Goal: Task Accomplishment & Management: Use online tool/utility

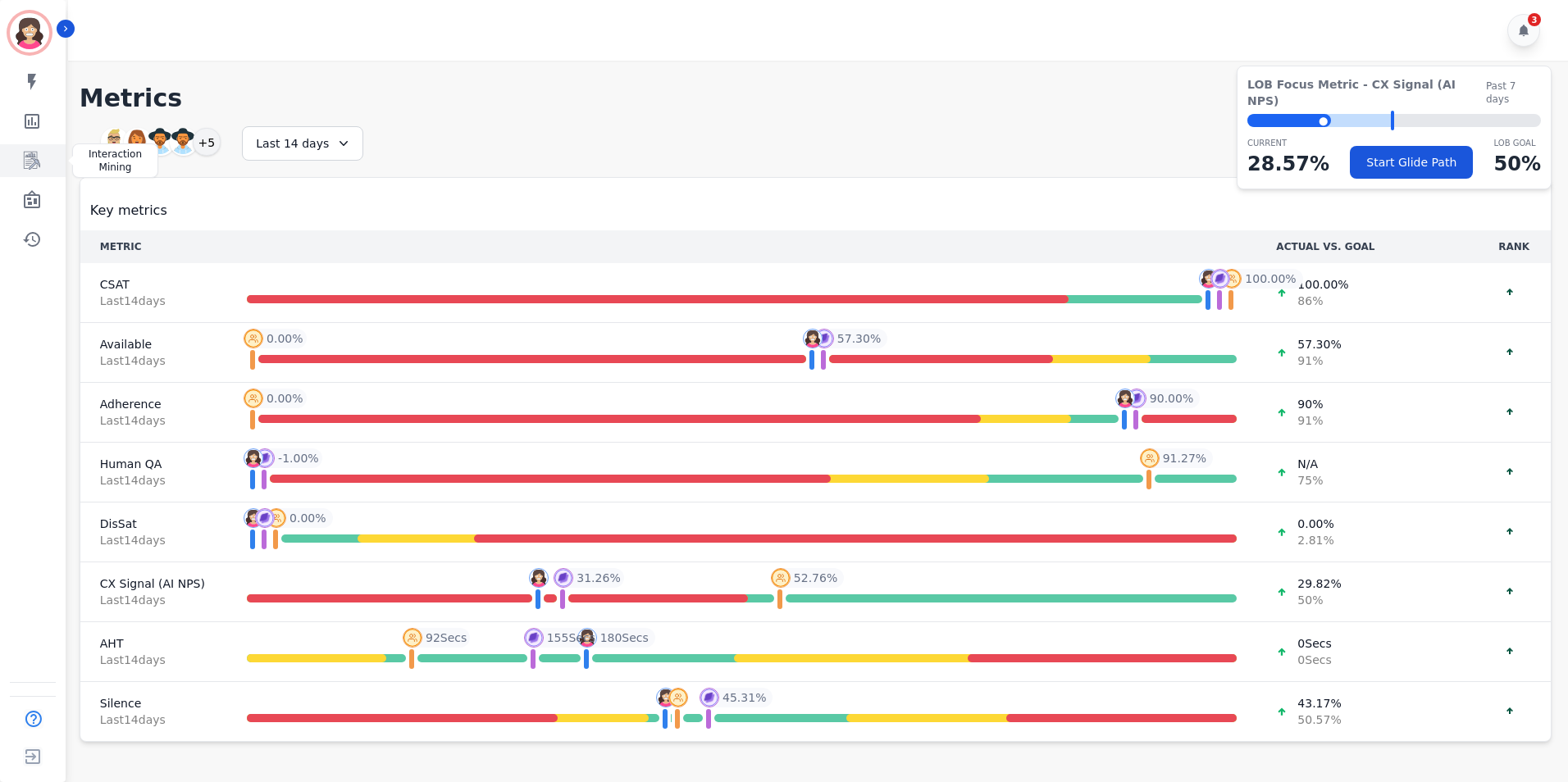
click at [31, 156] on icon "Sidebar" at bounding box center [32, 161] width 17 height 18
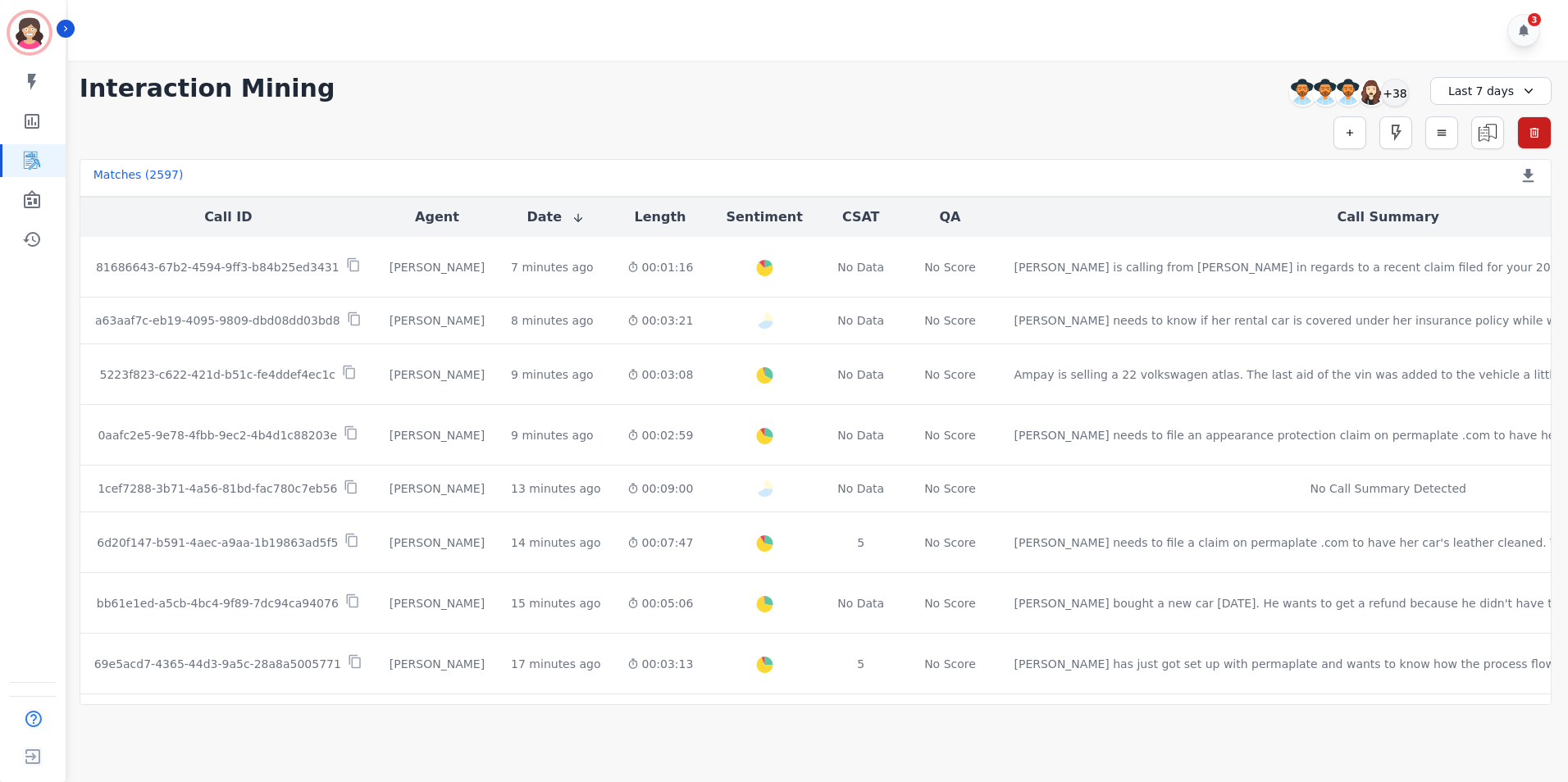
click at [1524, 91] on icon at bounding box center [1529, 91] width 8 height 5
click at [1482, 148] on li "[DATE]" at bounding box center [1502, 149] width 82 height 17
click at [1405, 84] on div "+28" at bounding box center [1395, 92] width 28 height 28
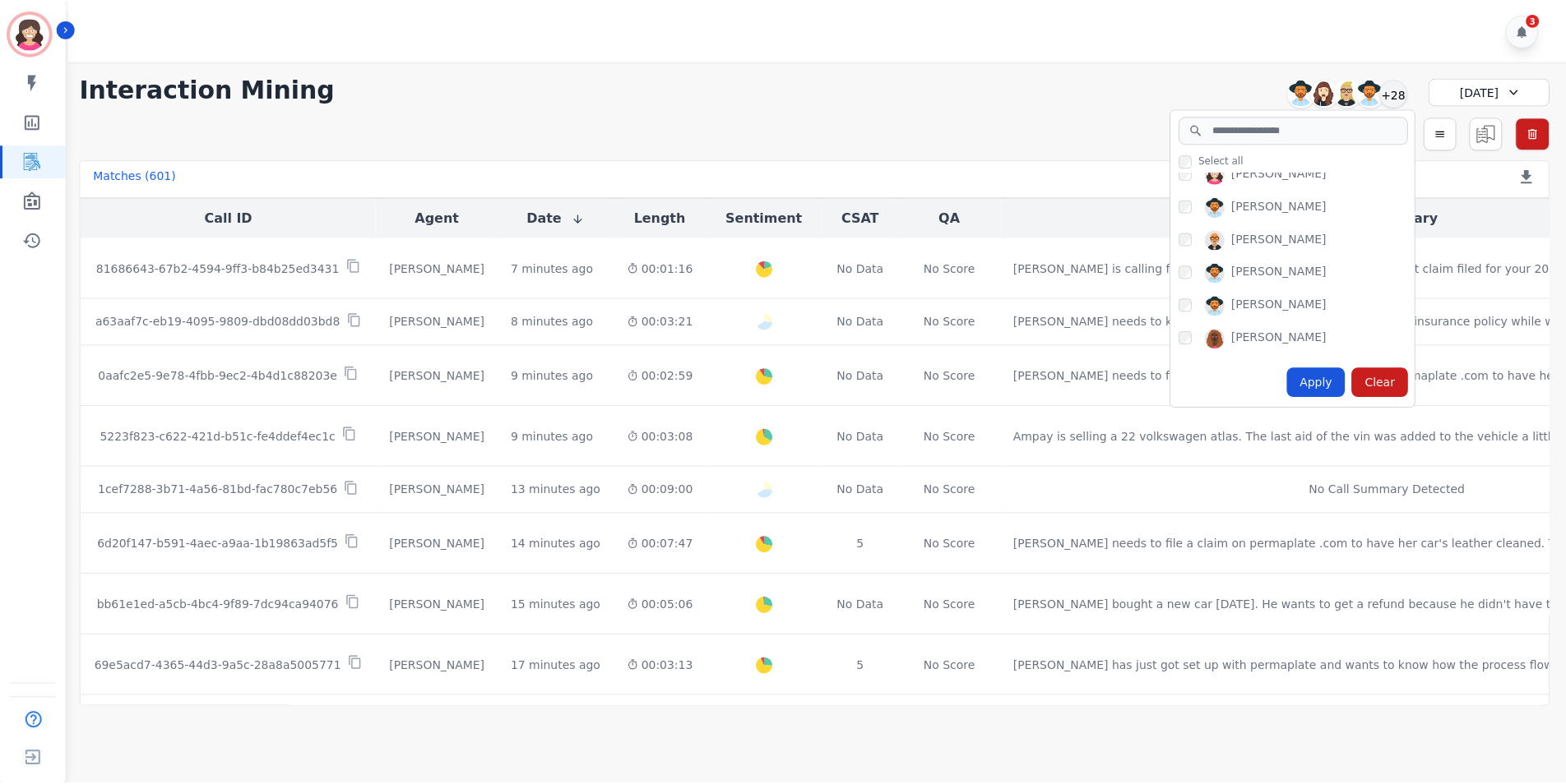
scroll to position [866, 0]
click at [1318, 380] on div "Apply" at bounding box center [1321, 382] width 60 height 29
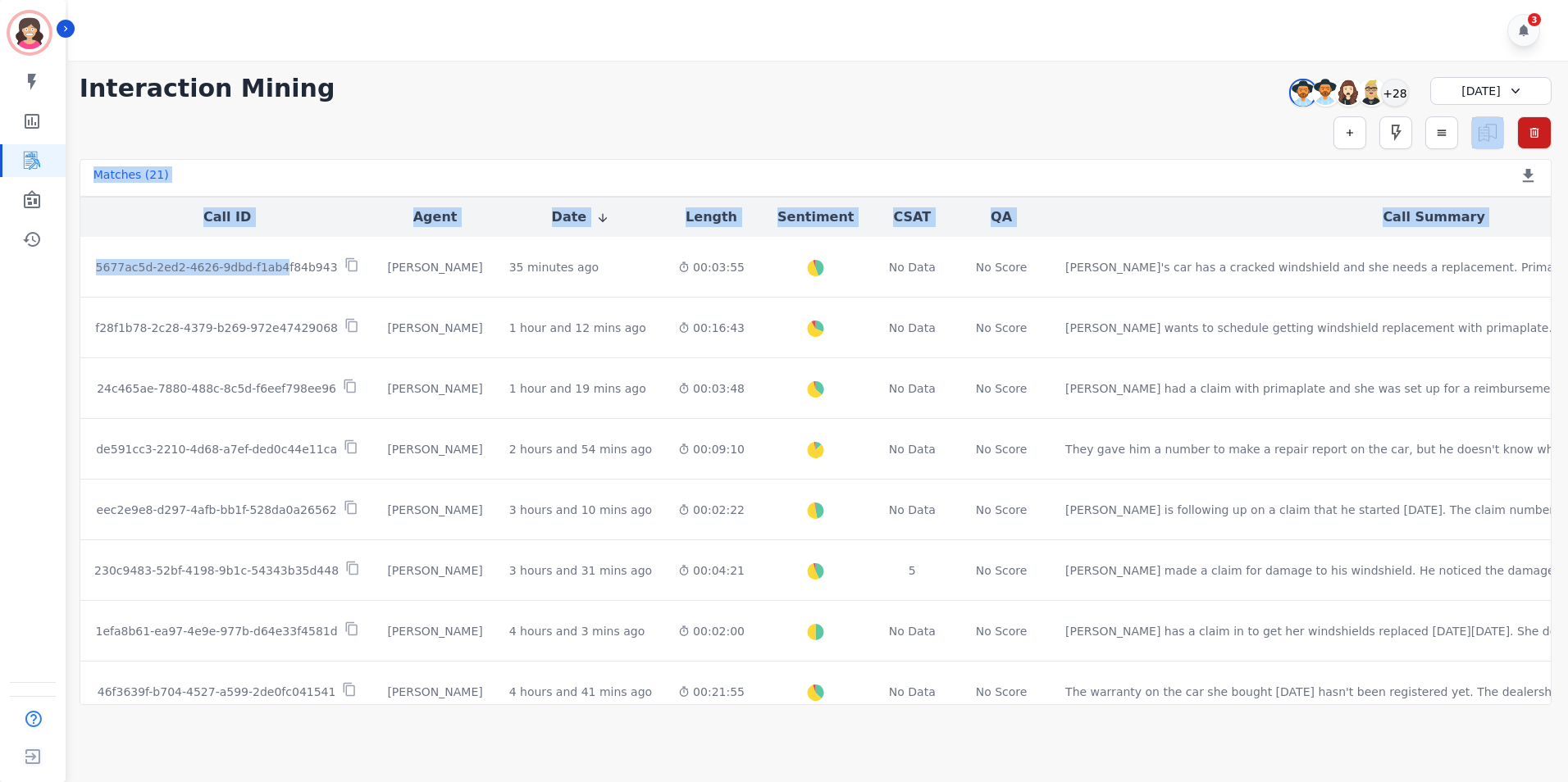
drag, startPoint x: 272, startPoint y: 264, endPoint x: 577, endPoint y: 110, distance: 341.7
click at [577, 110] on div "**********" at bounding box center [815, 383] width 1505 height 645
click at [574, 110] on div "**********" at bounding box center [815, 383] width 1505 height 645
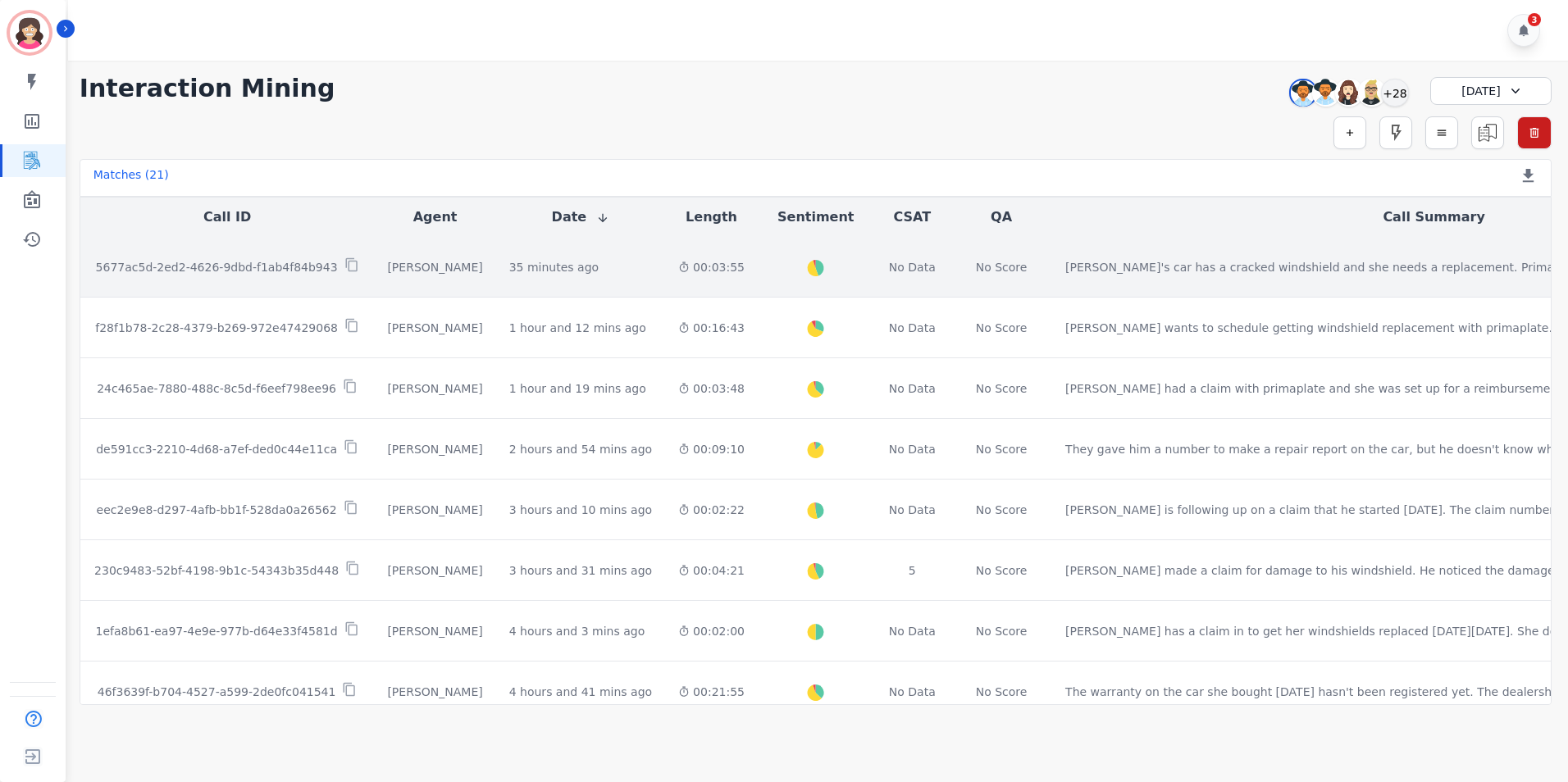
click at [183, 269] on p "5677ac5d-2ed2-4626-9dbd-f1ab4f84b943" at bounding box center [217, 268] width 242 height 17
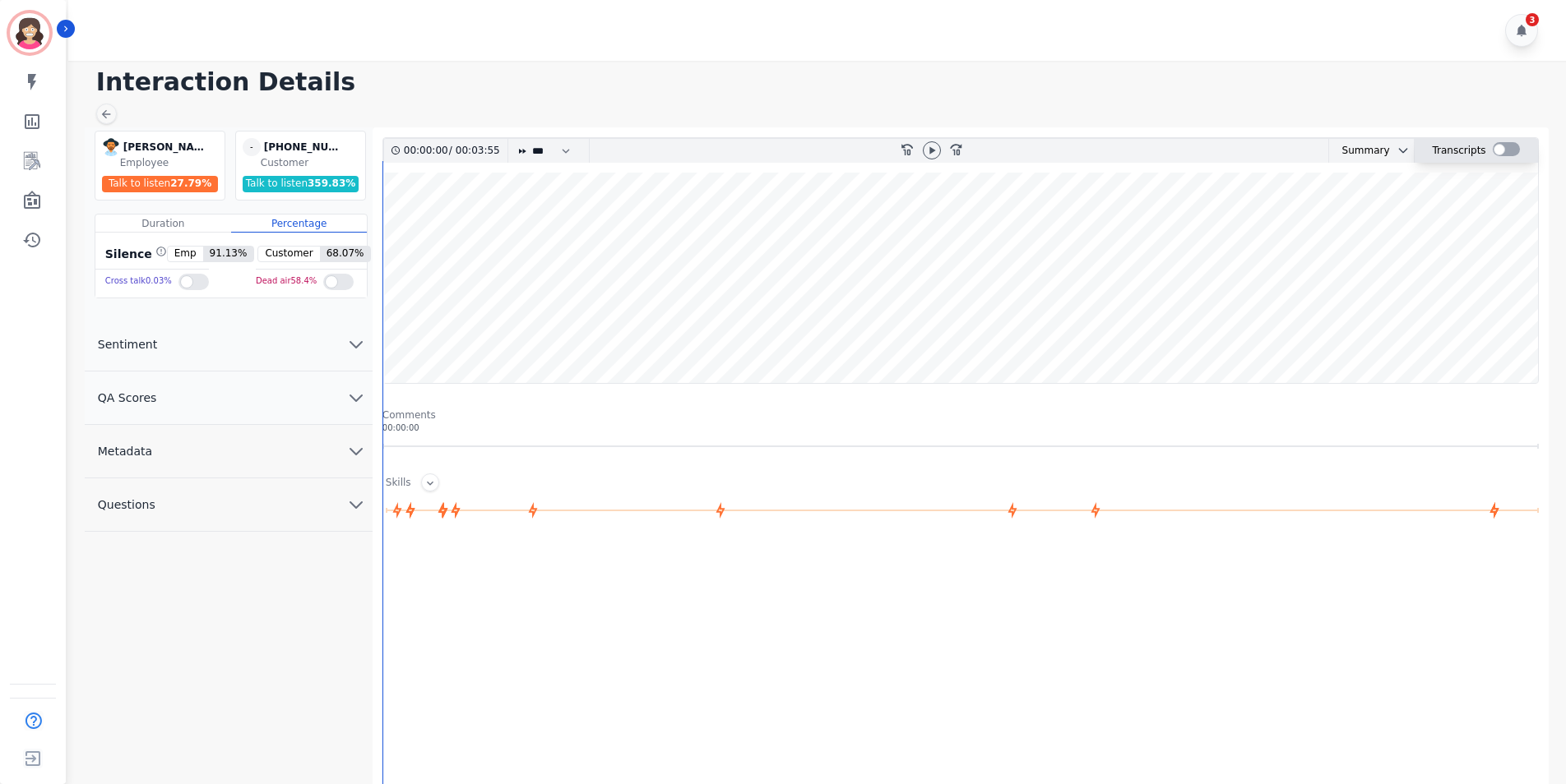
click at [1509, 146] on div at bounding box center [1506, 149] width 27 height 14
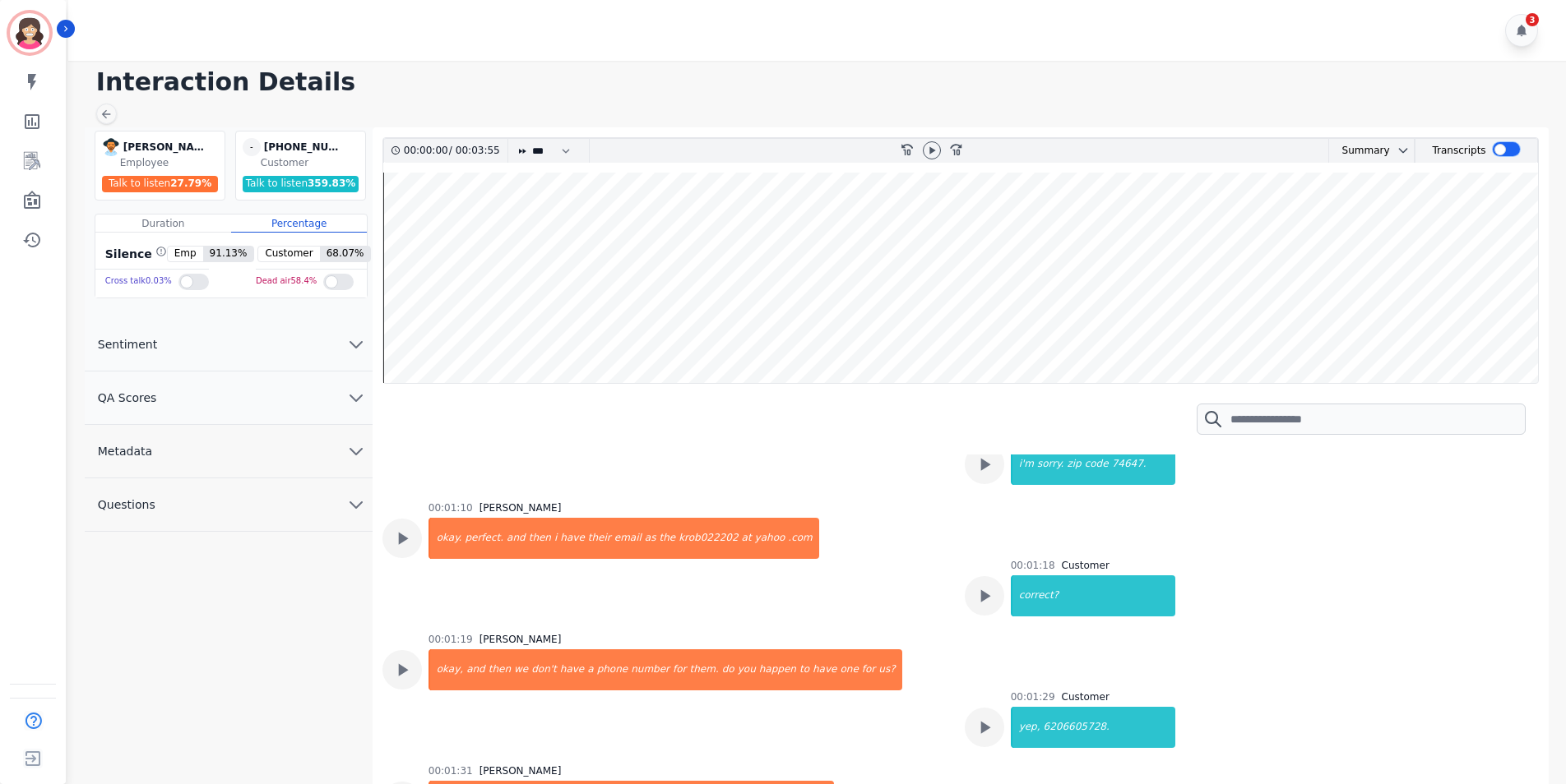
scroll to position [740, 0]
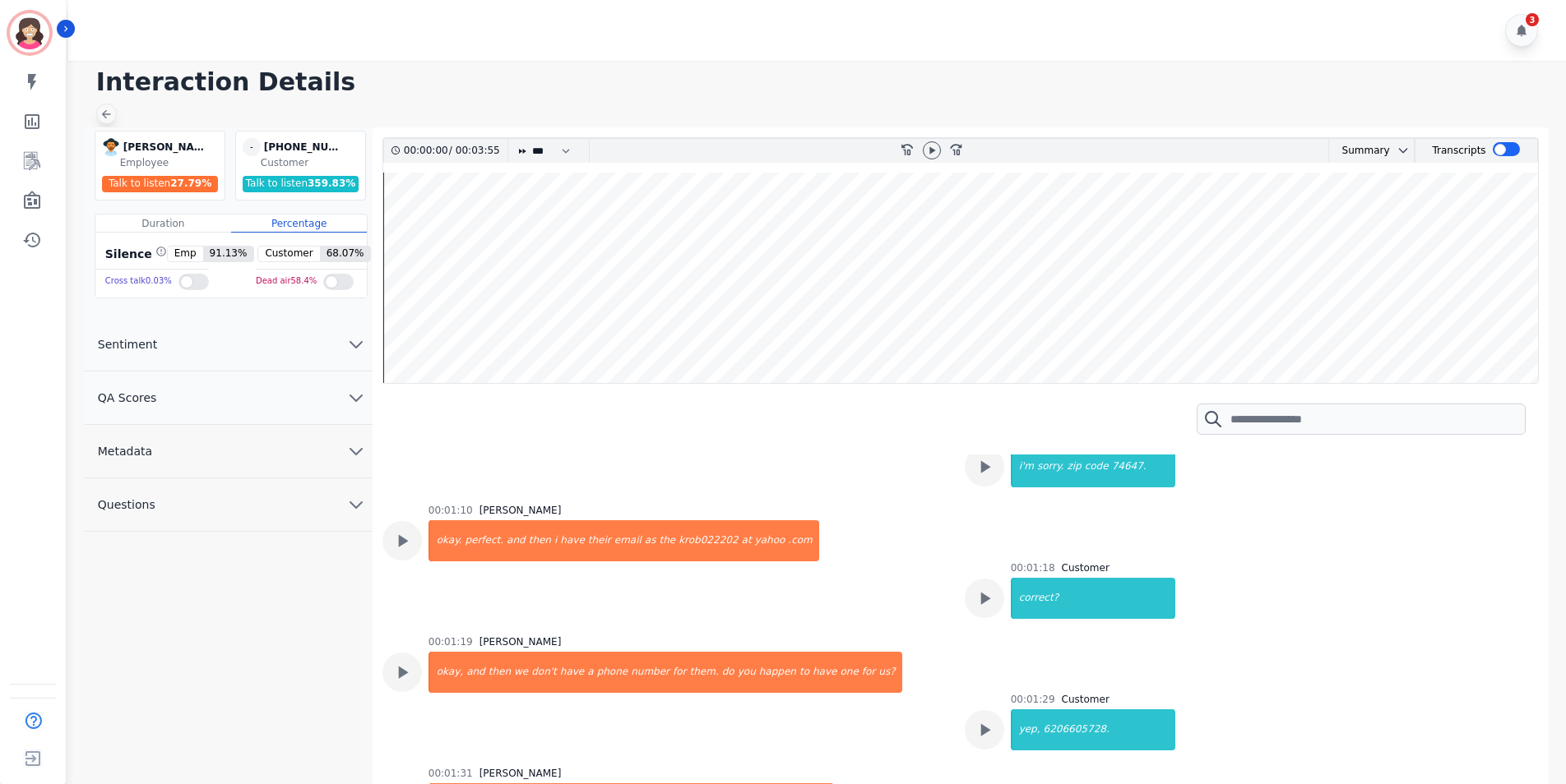
click at [105, 117] on icon at bounding box center [107, 114] width 9 height 9
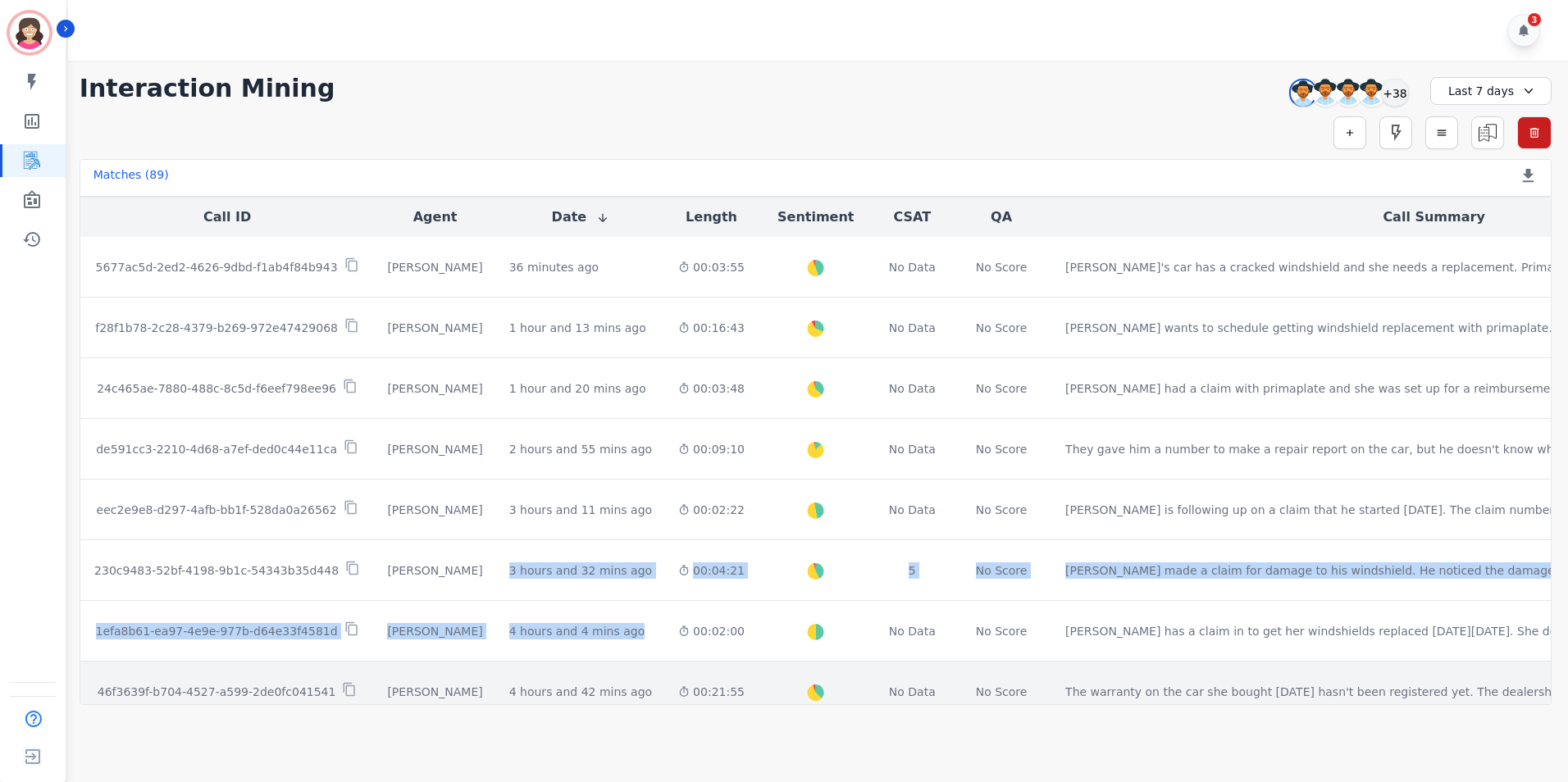
drag, startPoint x: 554, startPoint y: 611, endPoint x: 708, endPoint y: 674, distance: 166.4
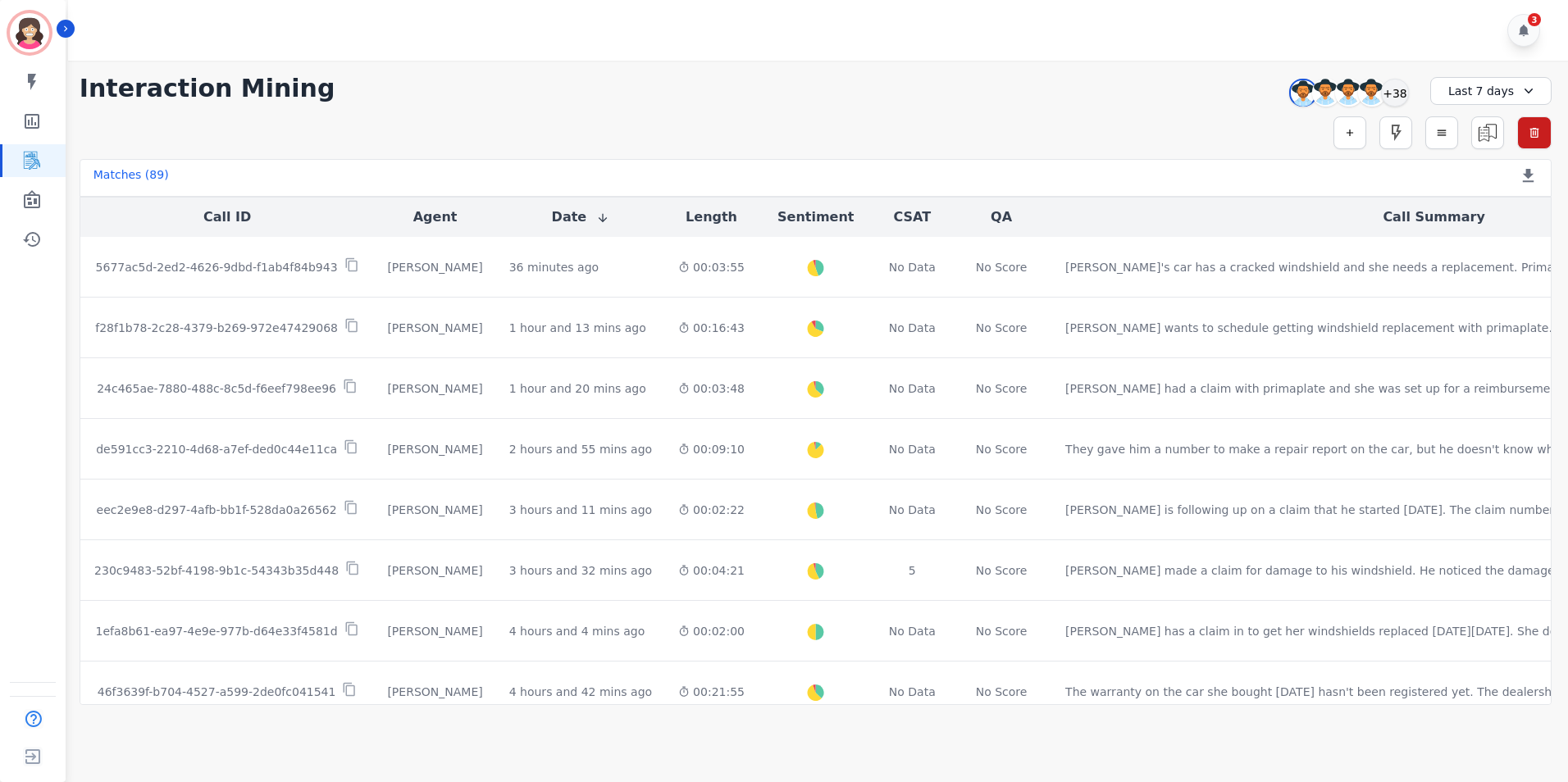
click at [1292, 754] on main "**********" at bounding box center [815, 452] width 1505 height 782
click at [1530, 89] on icon at bounding box center [1530, 91] width 17 height 17
click at [1488, 148] on li "[DATE]" at bounding box center [1502, 149] width 82 height 17
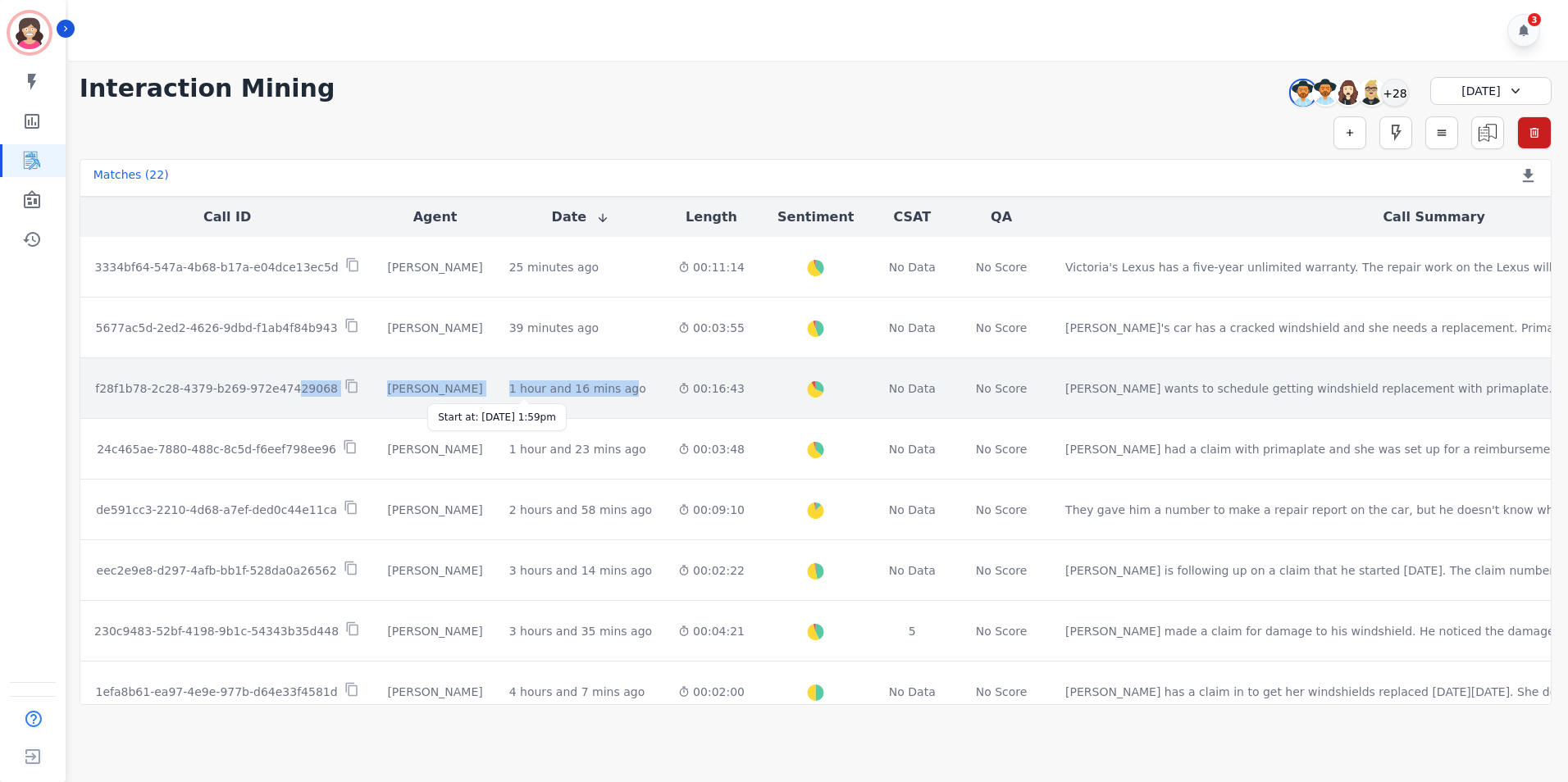
drag, startPoint x: 279, startPoint y: 387, endPoint x: 574, endPoint y: 391, distance: 295.0
click at [574, 391] on tr "f28f1b78-2c28-4379-b269-972e47429068 [PERSON_NAME] 1 hour and 16 mins ago Start…" at bounding box center [948, 388] width 1735 height 61
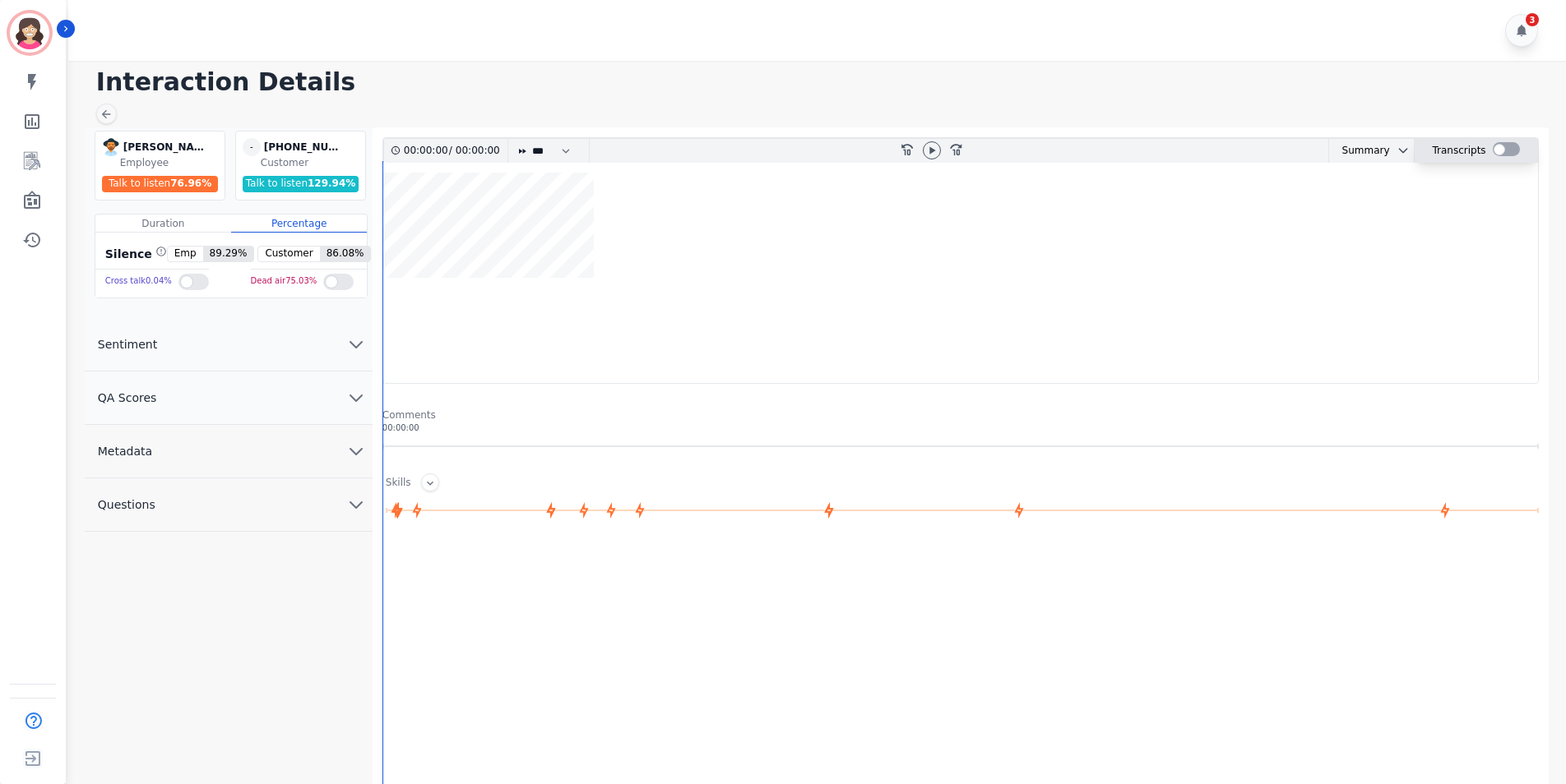
click at [1509, 147] on div at bounding box center [1506, 149] width 27 height 14
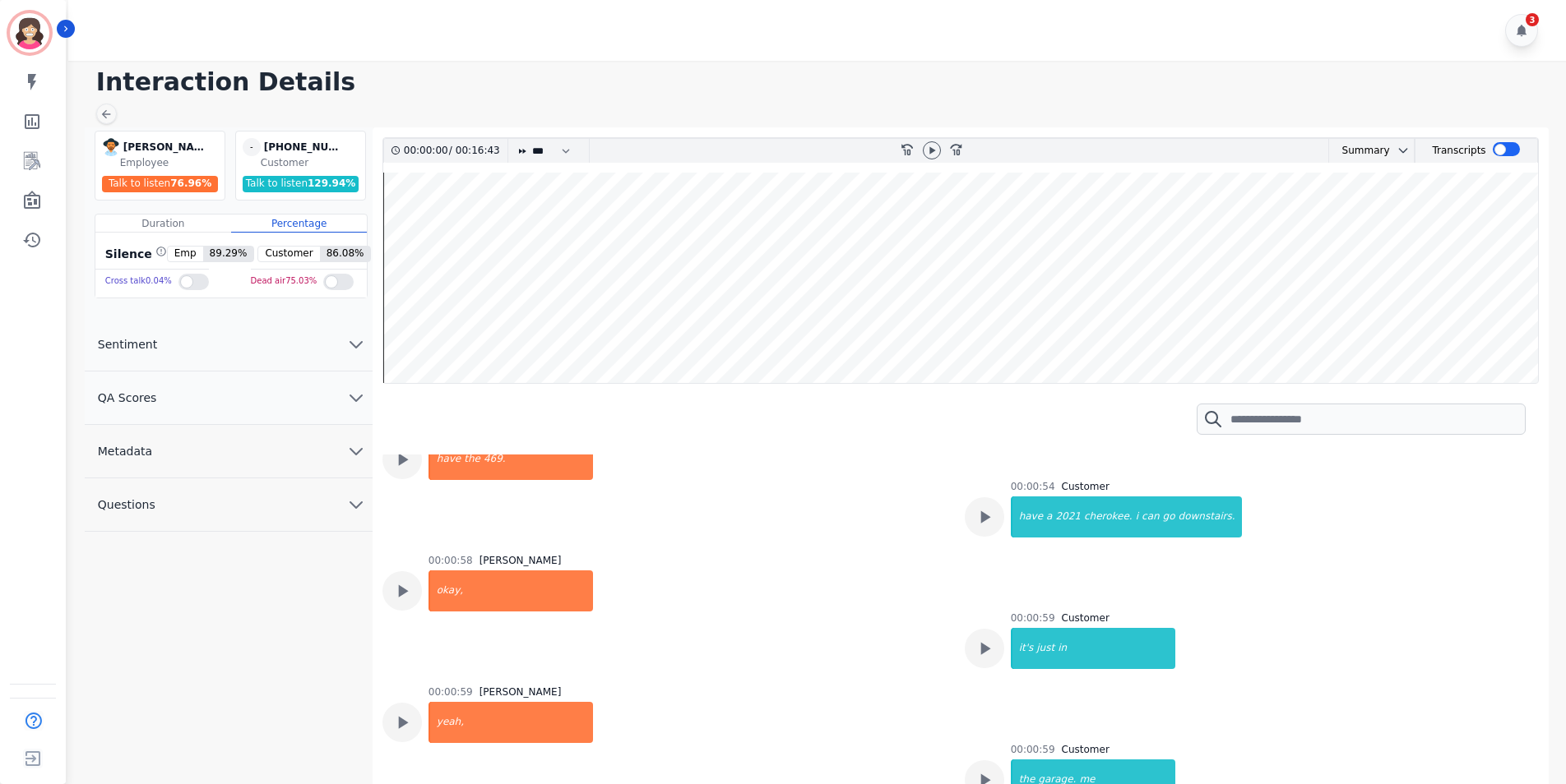
scroll to position [1150, 0]
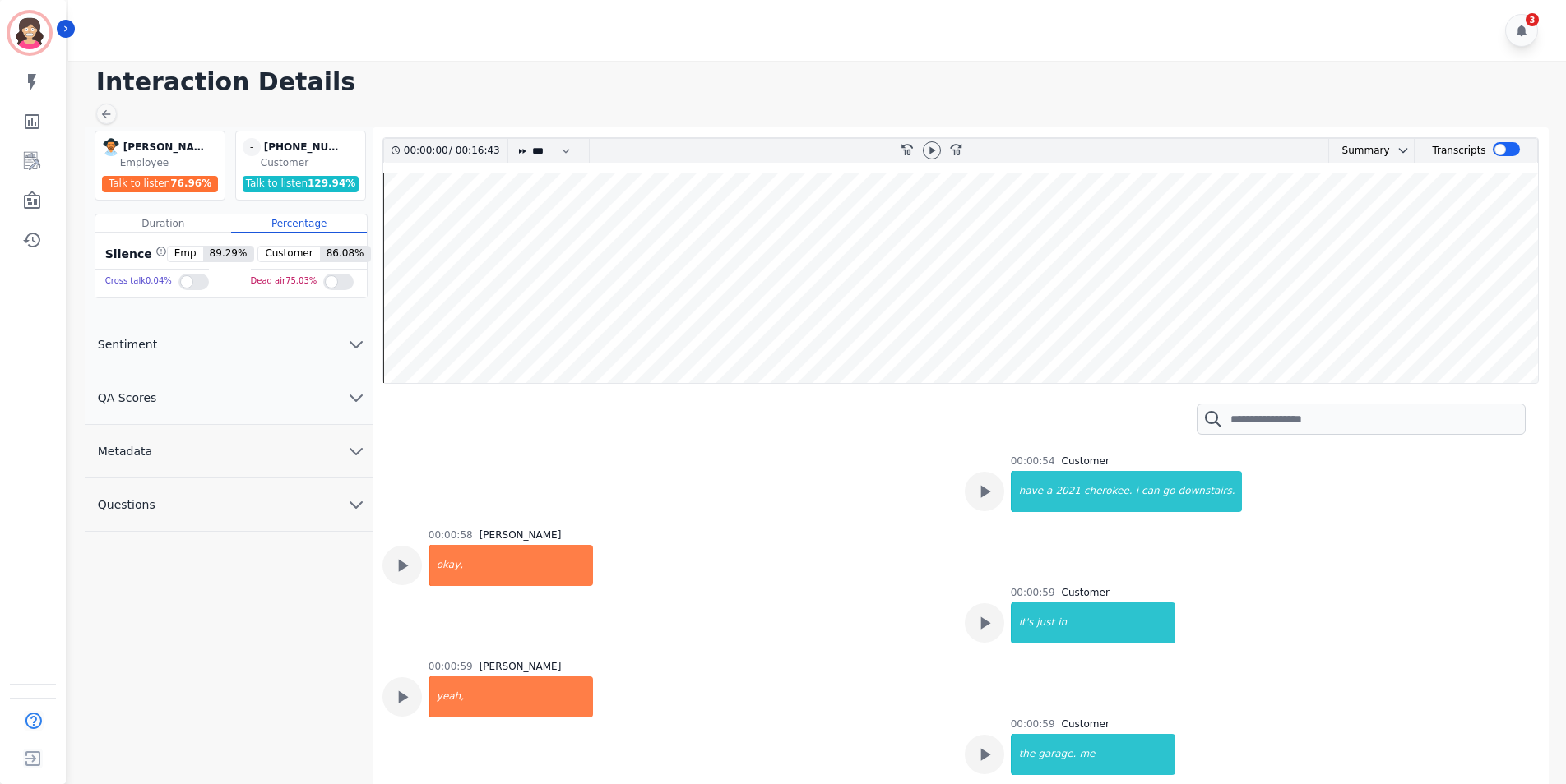
click at [1475, 601] on div "00:00:59 Customer it's just in" at bounding box center [1246, 621] width 563 height 70
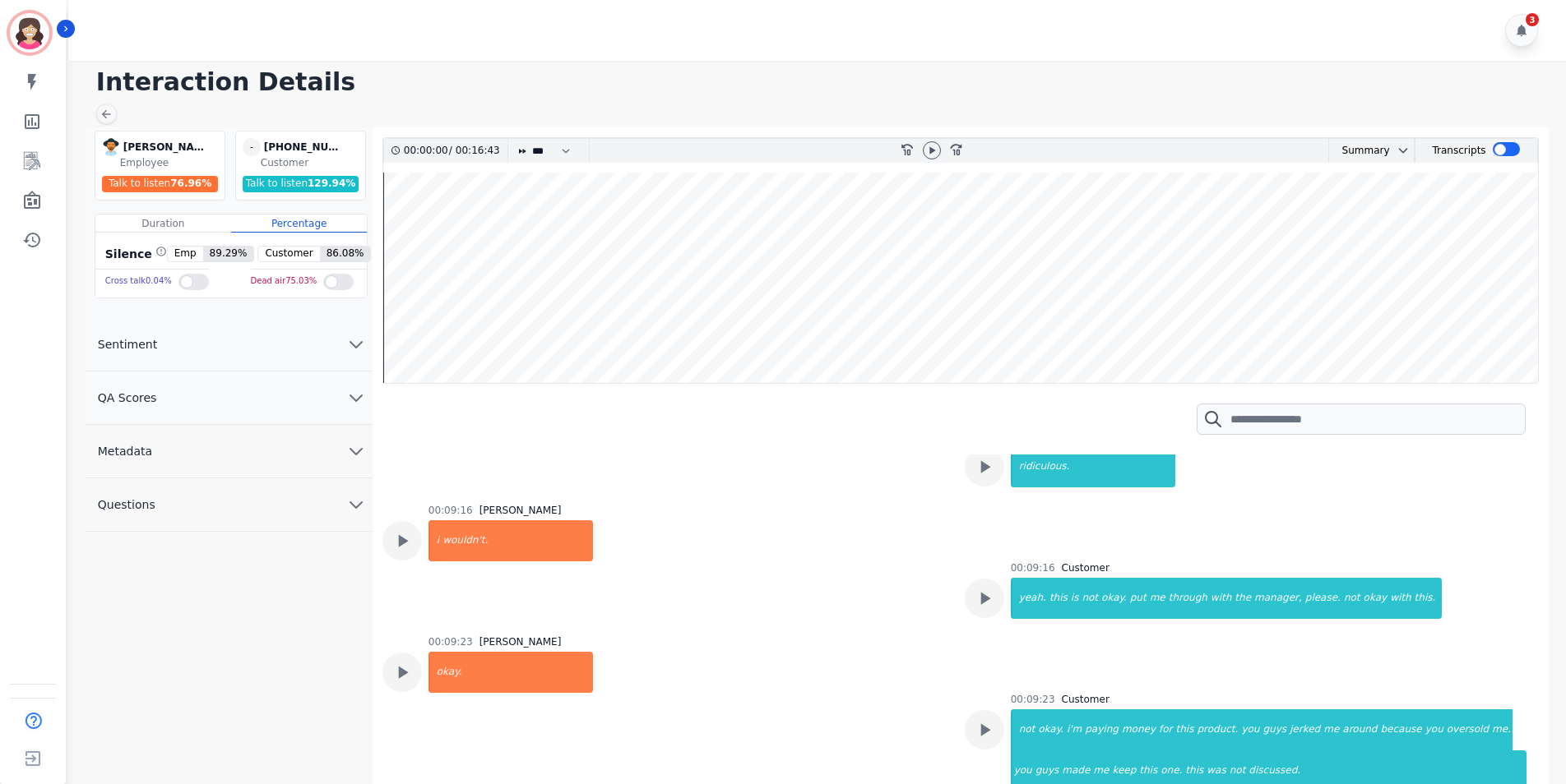
scroll to position [4603, 0]
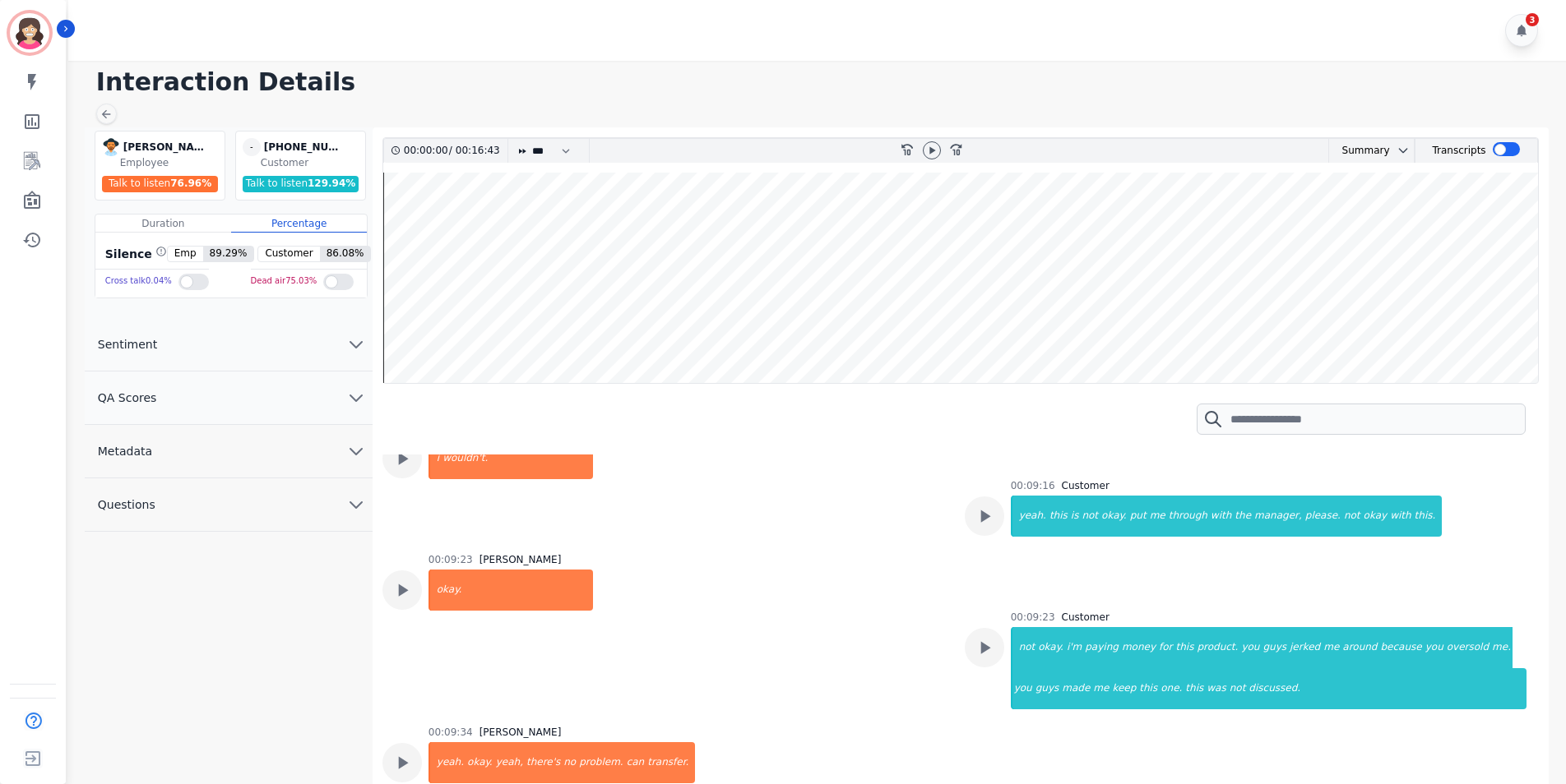
click at [824, 663] on div "00:09:23 [PERSON_NAME] okay." at bounding box center [663, 630] width 563 height 153
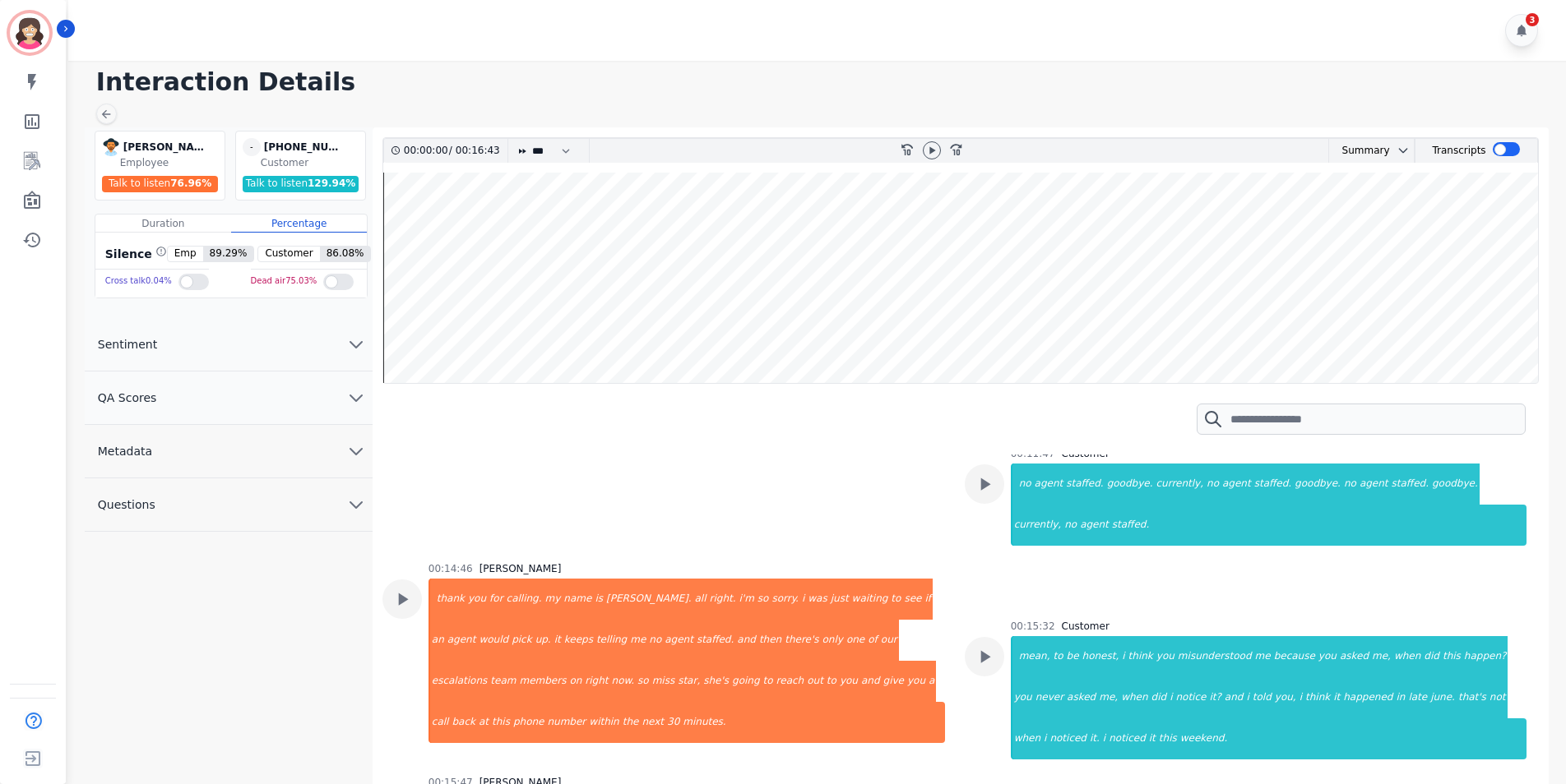
scroll to position [5261, 0]
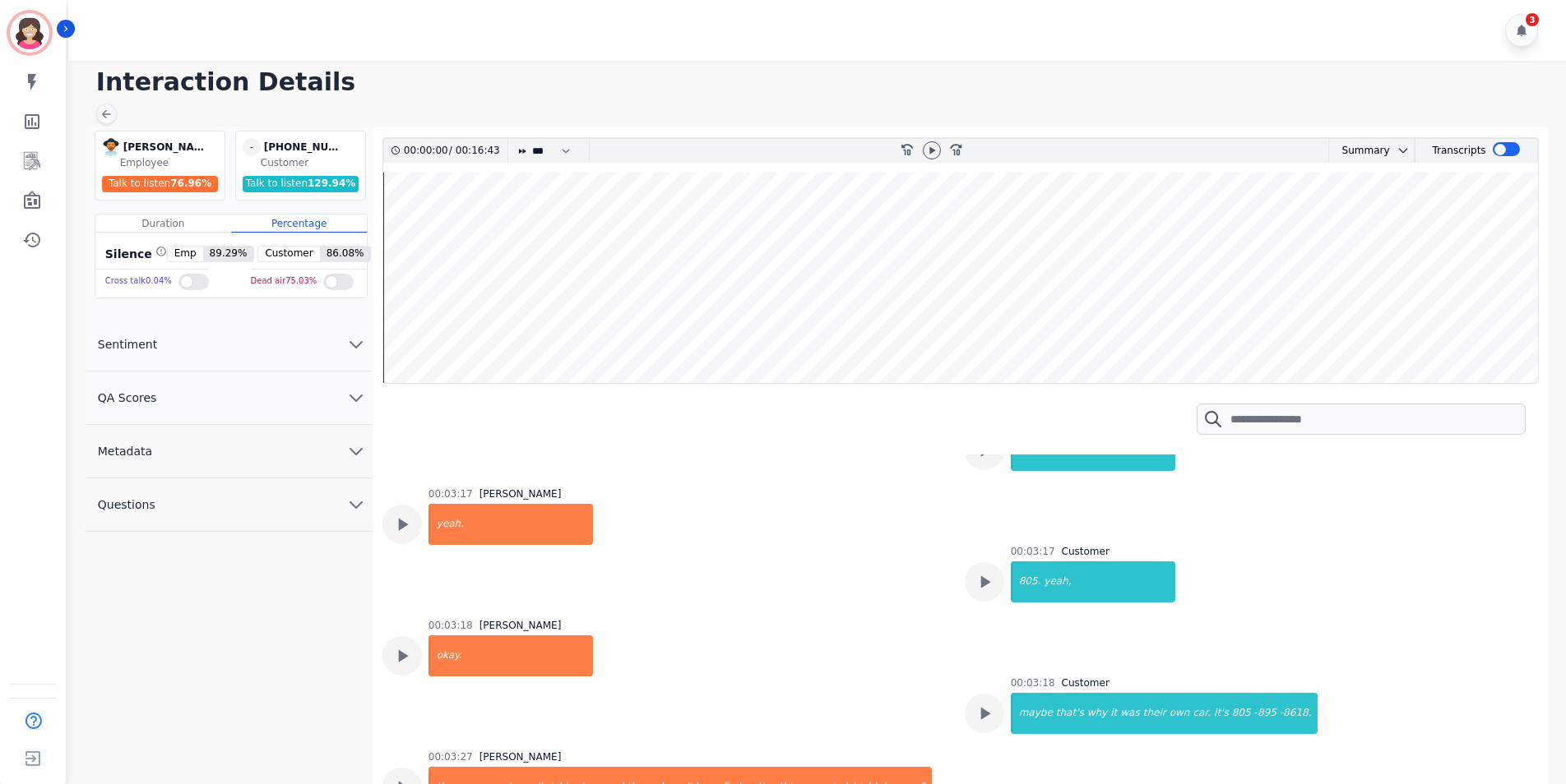
scroll to position [2713, 0]
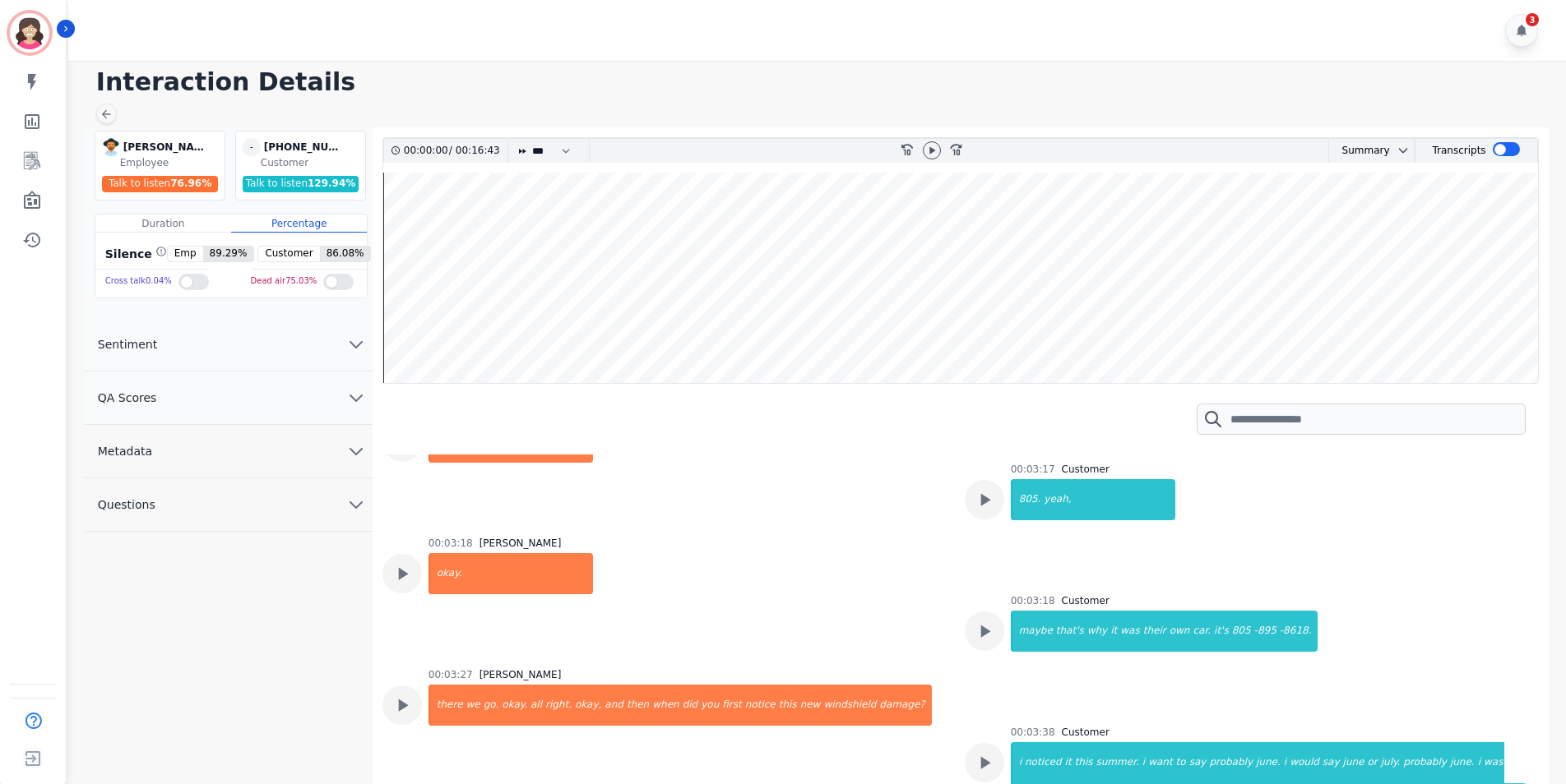
click at [739, 553] on div "00:03:18 [PERSON_NAME] okay." at bounding box center [663, 592] width 563 height 112
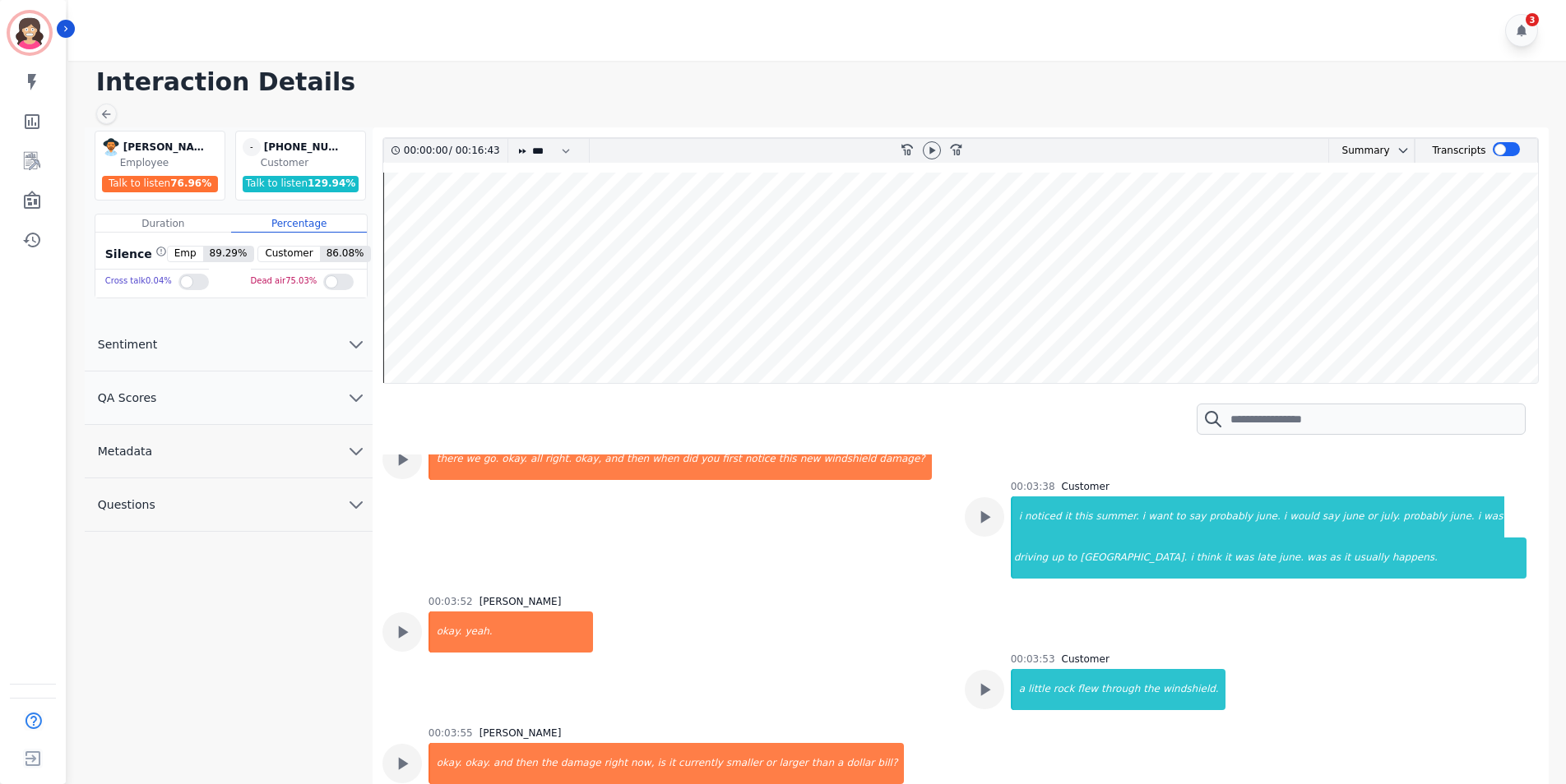
scroll to position [2959, 0]
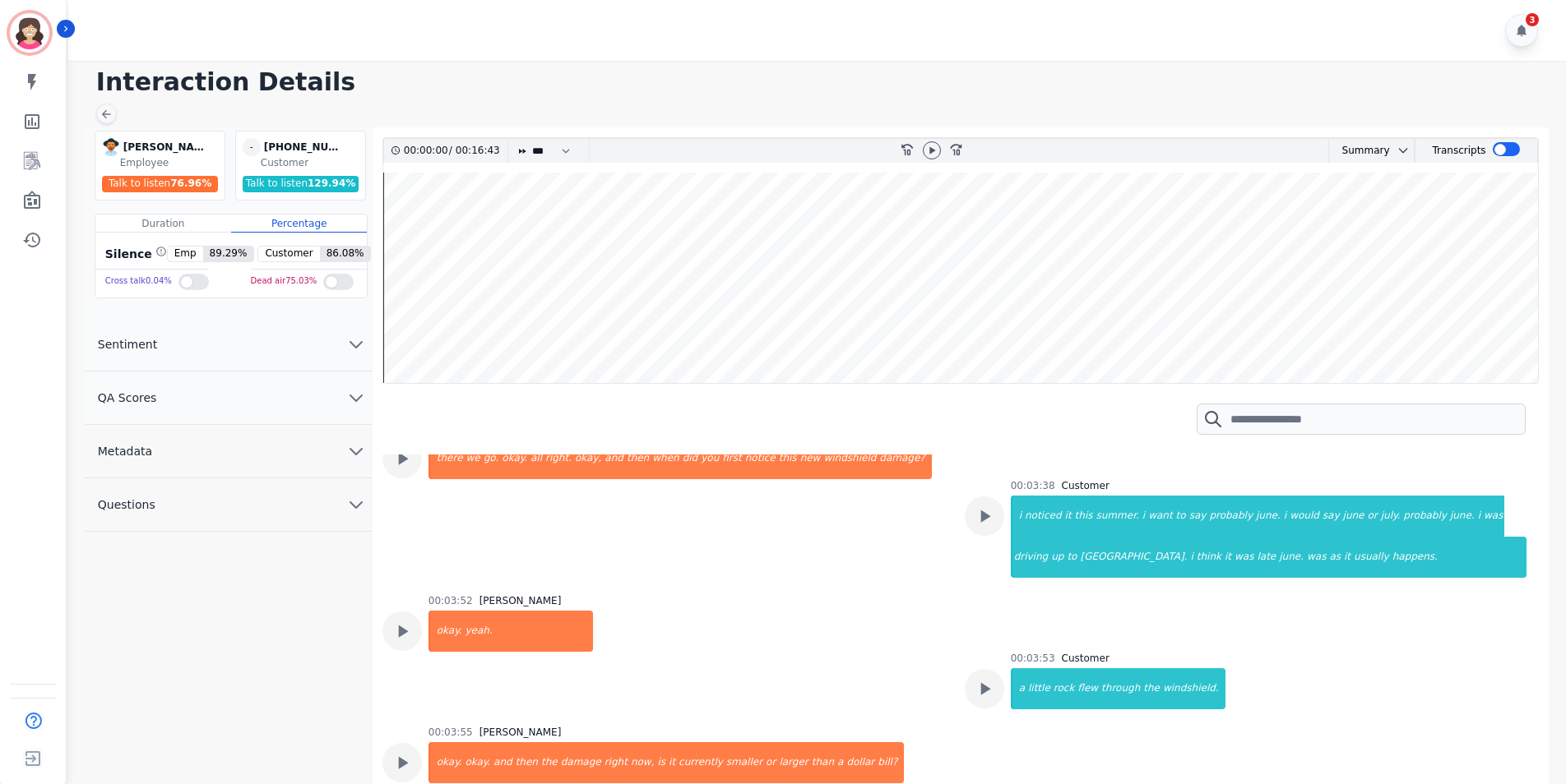
click at [744, 600] on div "00:03:52 [PERSON_NAME] okay. yeah." at bounding box center [663, 650] width 563 height 112
click at [649, 734] on div "00:03:55 [PERSON_NAME]" at bounding box center [667, 733] width 476 height 13
click at [808, 626] on div "00:03:52 [PERSON_NAME] okay. yeah." at bounding box center [663, 650] width 563 height 112
click at [748, 639] on div "00:03:52 [PERSON_NAME] okay. yeah." at bounding box center [663, 650] width 563 height 112
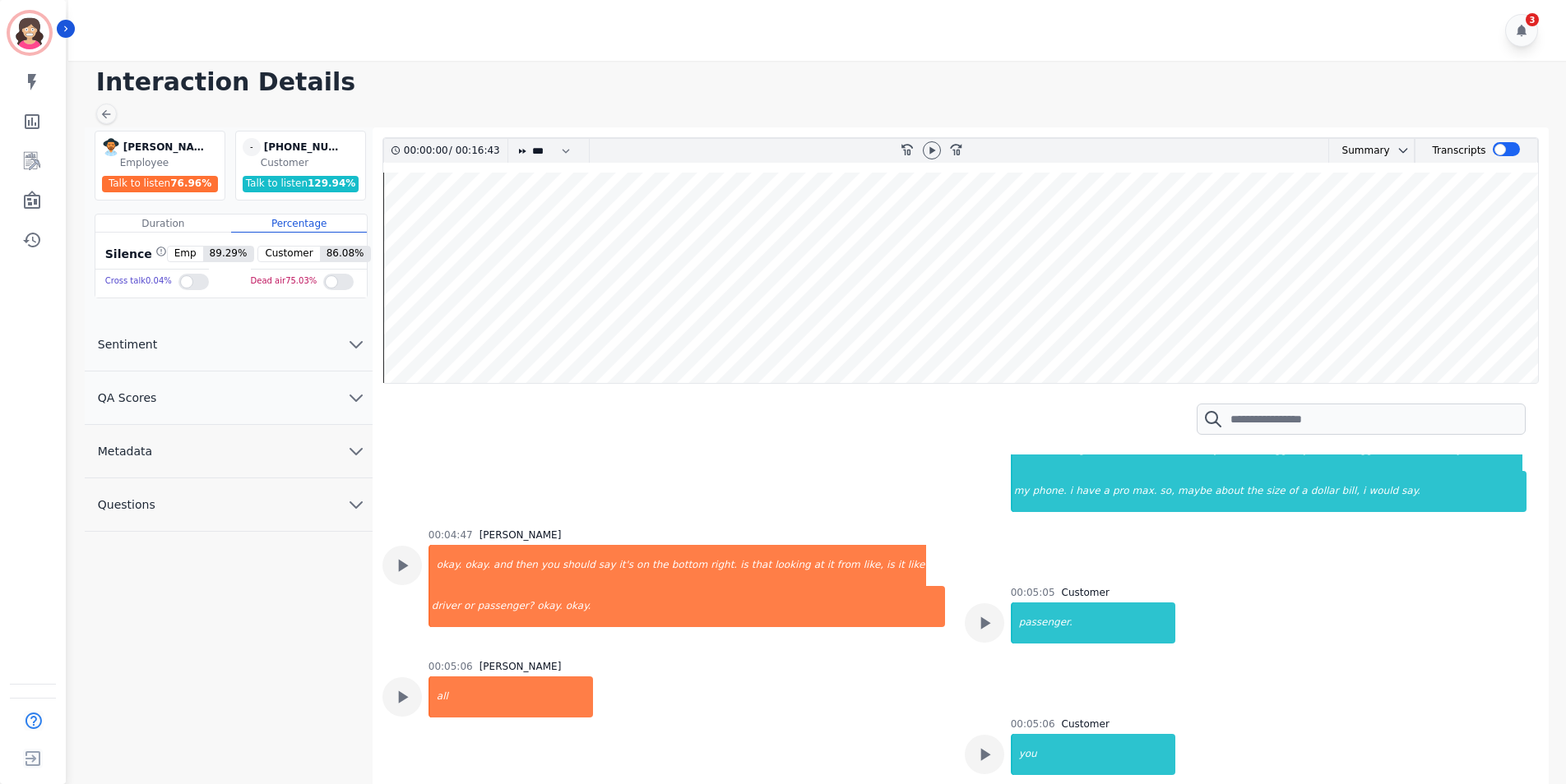
scroll to position [3617, 0]
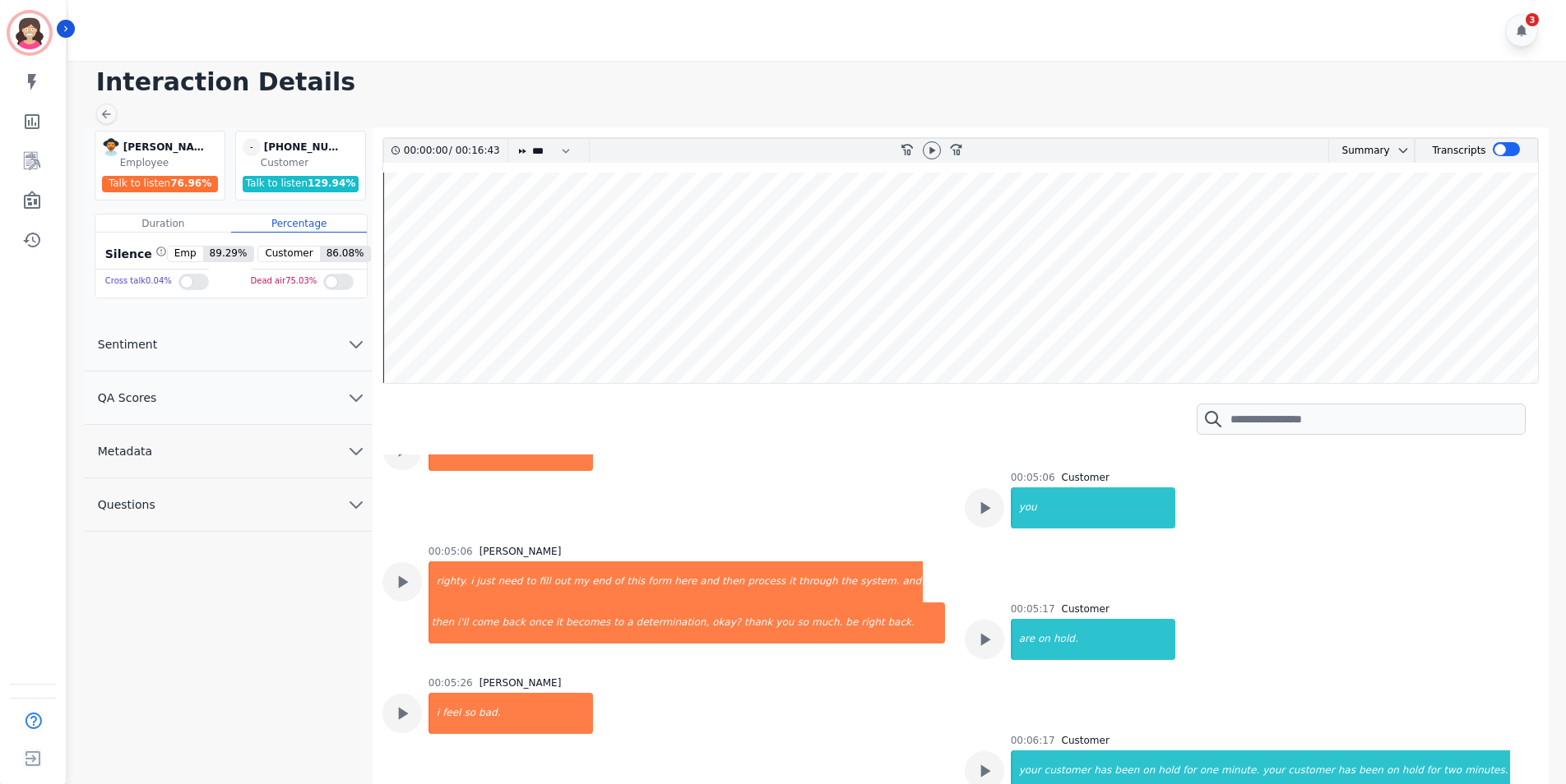
click at [735, 702] on div "00:05:26 [PERSON_NAME] i feel so bad." at bounding box center [663, 753] width 563 height 153
click at [724, 702] on div "00:05:26 [PERSON_NAME] i feel so bad." at bounding box center [663, 753] width 563 height 153
